Goal: Complete application form

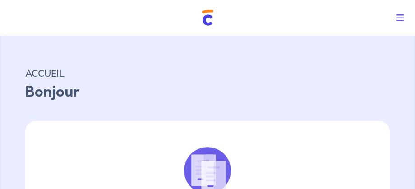
select select "FR"
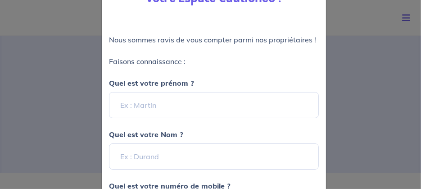
scroll to position [45, 0]
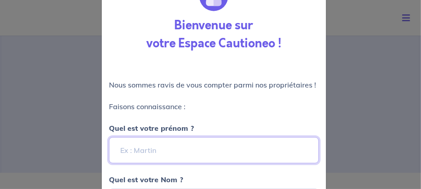
click at [157, 146] on input "Quel est votre prénom ?" at bounding box center [214, 150] width 210 height 26
type input "[PERSON_NAME]"
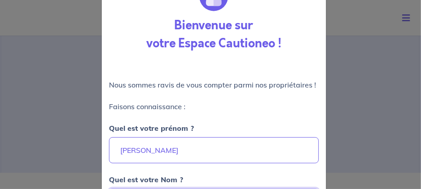
type input "Fouchard"
type input "[PHONE_NUMBER]"
type input "[PERSON_NAME]"
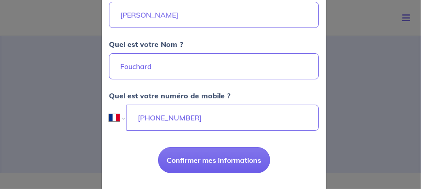
scroll to position [199, 0]
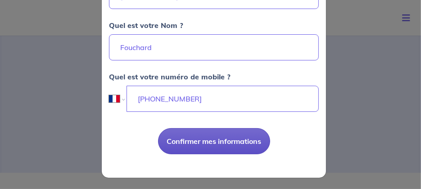
click at [208, 141] on button "Confirmer mes informations" at bounding box center [214, 141] width 112 height 26
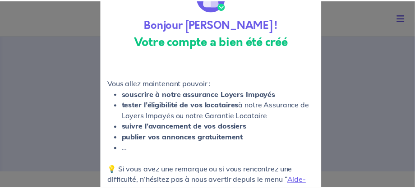
scroll to position [90, 0]
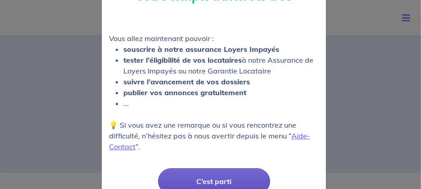
click at [198, 182] on button "C’est parti" at bounding box center [214, 181] width 112 height 26
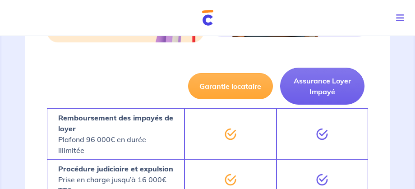
scroll to position [315, 0]
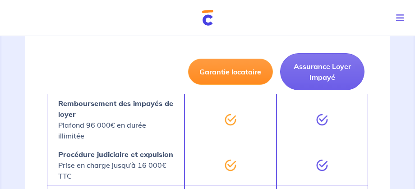
click at [229, 75] on button "Garantie locataire" at bounding box center [230, 72] width 84 height 26
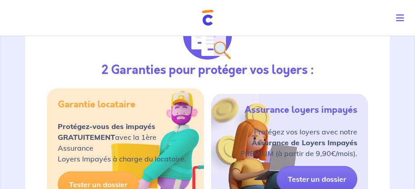
scroll to position [180, 0]
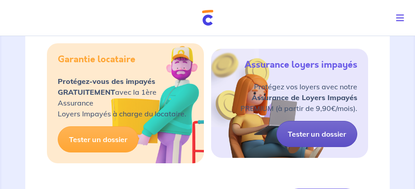
click at [307, 132] on link "Tester un dossier" at bounding box center [316, 134] width 81 height 26
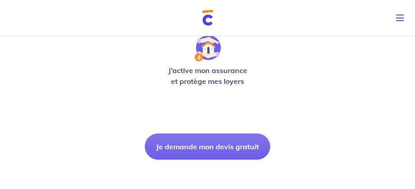
scroll to position [381, 0]
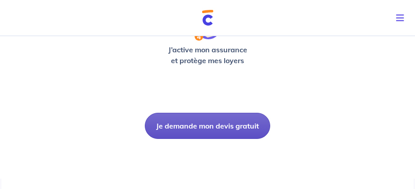
click at [196, 124] on button "Je demande mon devis gratuit" at bounding box center [207, 126] width 125 height 26
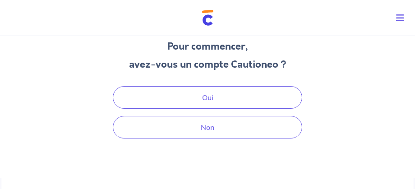
scroll to position [70, 0]
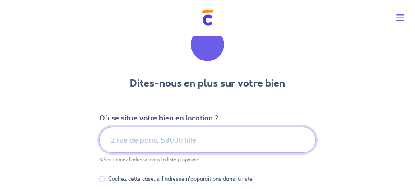
scroll to position [45, 0]
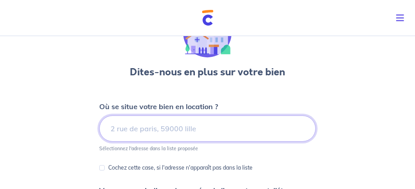
click at [134, 131] on input at bounding box center [207, 128] width 216 height 26
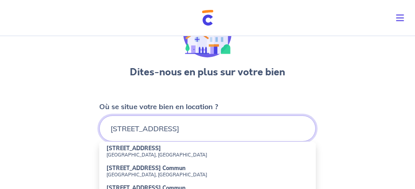
scroll to position [90, 0]
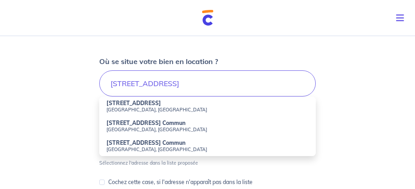
click at [145, 108] on small "[GEOGRAPHIC_DATA], [GEOGRAPHIC_DATA]" at bounding box center [207, 109] width 202 height 6
type input "[STREET_ADDRESS]"
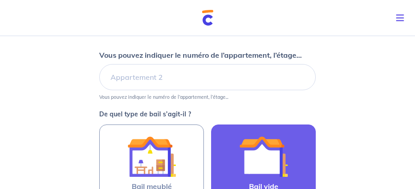
scroll to position [225, 0]
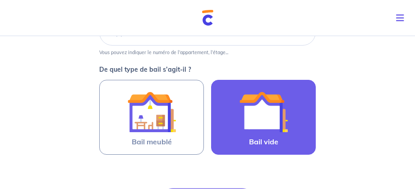
click at [260, 110] on img at bounding box center [263, 111] width 49 height 49
click at [0, 0] on input "Bail vide" at bounding box center [0, 0] width 0 height 0
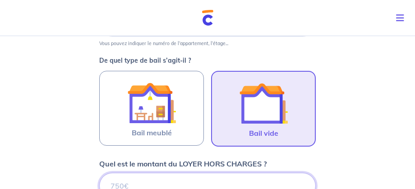
scroll to position [279, 0]
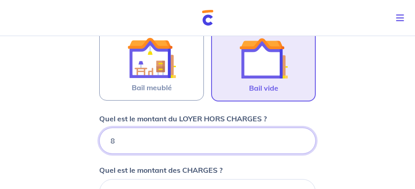
type input "85"
type input "850"
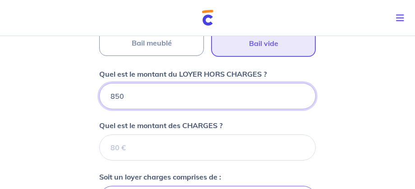
scroll to position [369, 0]
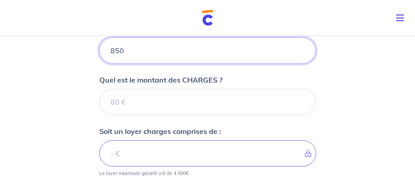
type input "850"
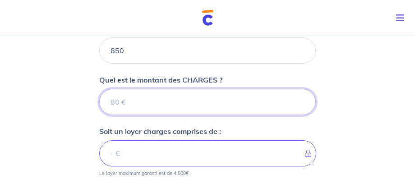
click at [132, 100] on input "Quel est le montant des CHARGES ?" at bounding box center [207, 102] width 216 height 26
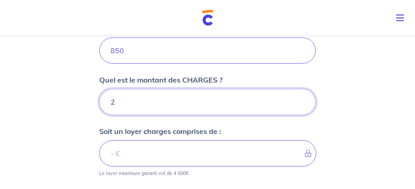
type input "20"
type input "870"
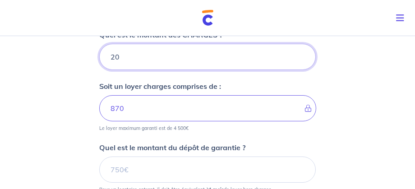
type input "20"
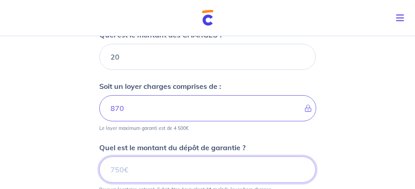
click at [114, 168] on input "Quel est le montant du dépôt de garantie ?" at bounding box center [207, 169] width 216 height 26
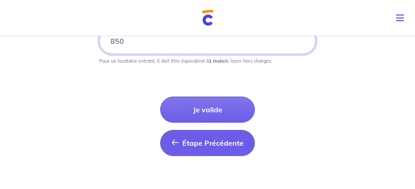
scroll to position [549, 0]
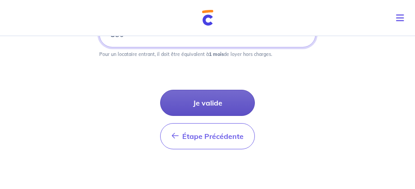
type input "850"
click at [200, 96] on button "Je valide" at bounding box center [207, 103] width 95 height 26
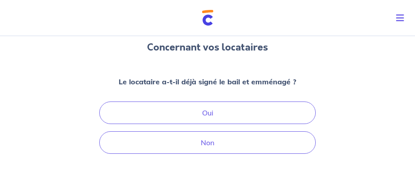
scroll to position [90, 0]
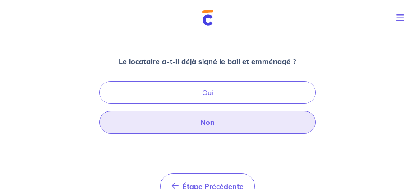
click at [216, 121] on button "Non" at bounding box center [207, 122] width 216 height 23
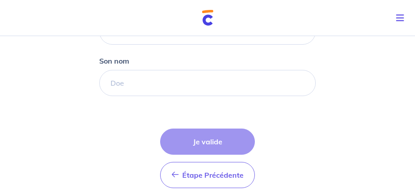
scroll to position [270, 0]
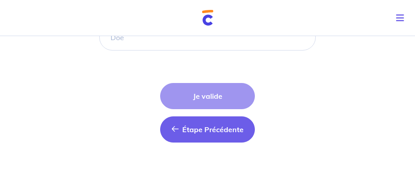
click at [206, 128] on span "Étape Précédente" at bounding box center [212, 129] width 61 height 9
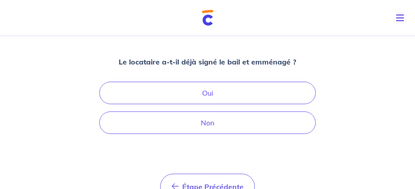
scroll to position [90, 0]
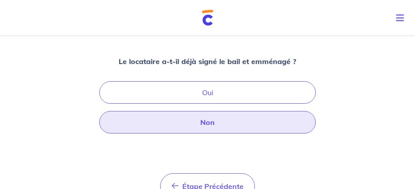
click at [198, 118] on button "Non" at bounding box center [207, 122] width 216 height 23
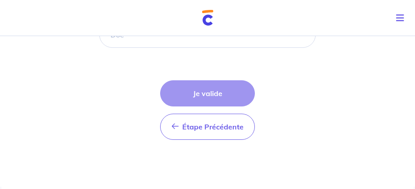
scroll to position [280, 0]
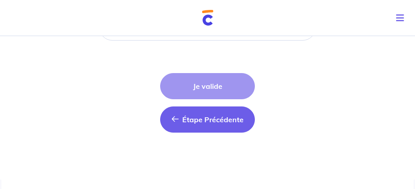
click at [196, 121] on span "Étape Précédente" at bounding box center [212, 119] width 61 height 9
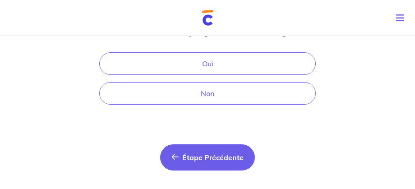
scroll to position [150, 0]
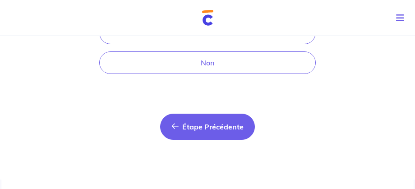
click at [200, 122] on span "Étape Précédente" at bounding box center [212, 126] width 61 height 9
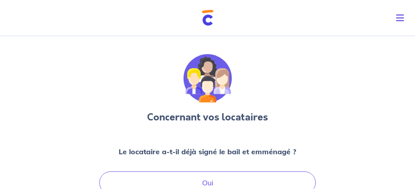
click at [402, 15] on icon "Toggle navigation" at bounding box center [400, 18] width 8 height 9
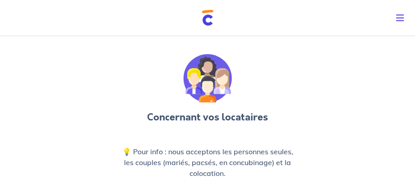
click at [397, 15] on icon "Toggle navigation" at bounding box center [400, 18] width 8 height 9
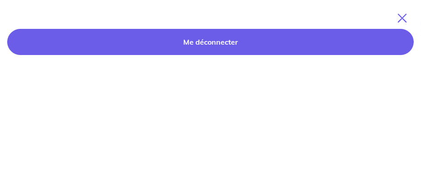
click at [199, 41] on link "Me déconnecter" at bounding box center [210, 42] width 407 height 26
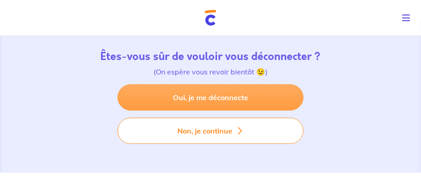
click at [201, 93] on link "Oui, je me déconnecte" at bounding box center [211, 97] width 186 height 26
